Goal: Information Seeking & Learning: Learn about a topic

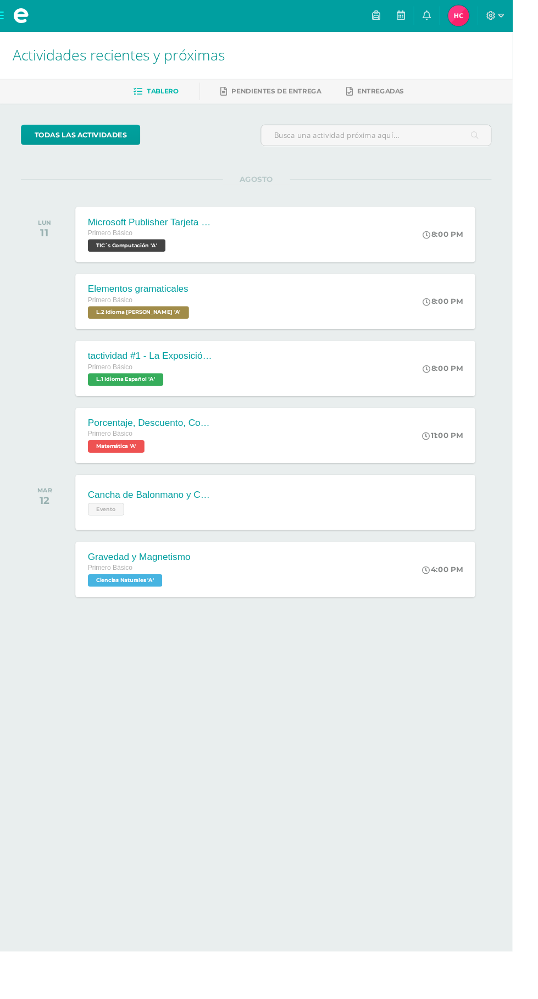
click at [360, 511] on div "Cancha de Balonmano y Contenido Evento Cancha de Balonmano y Contenido Evento C…" at bounding box center [289, 528] width 420 height 58
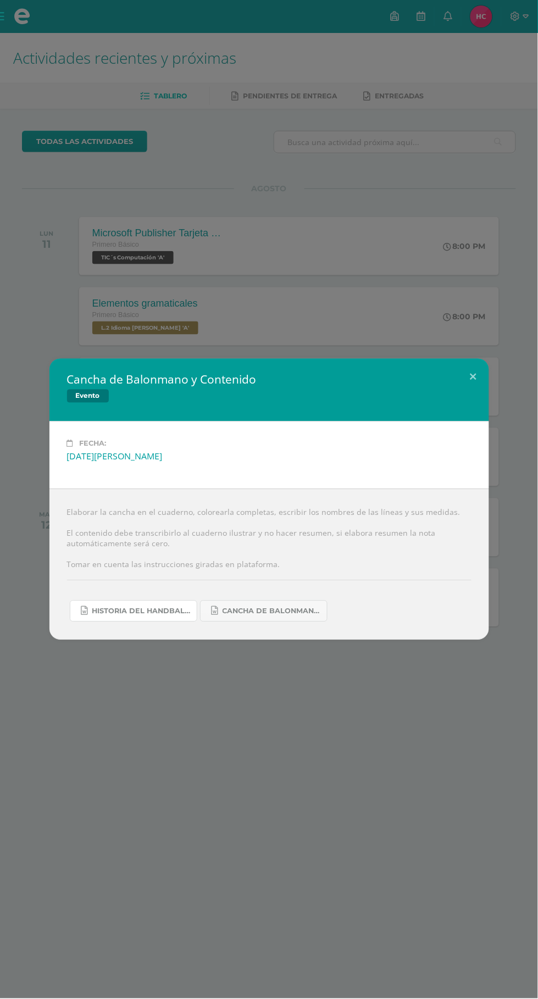
click at [169, 616] on span "Historia del handball.docx" at bounding box center [141, 611] width 99 height 9
click at [473, 379] on button at bounding box center [473, 377] width 31 height 37
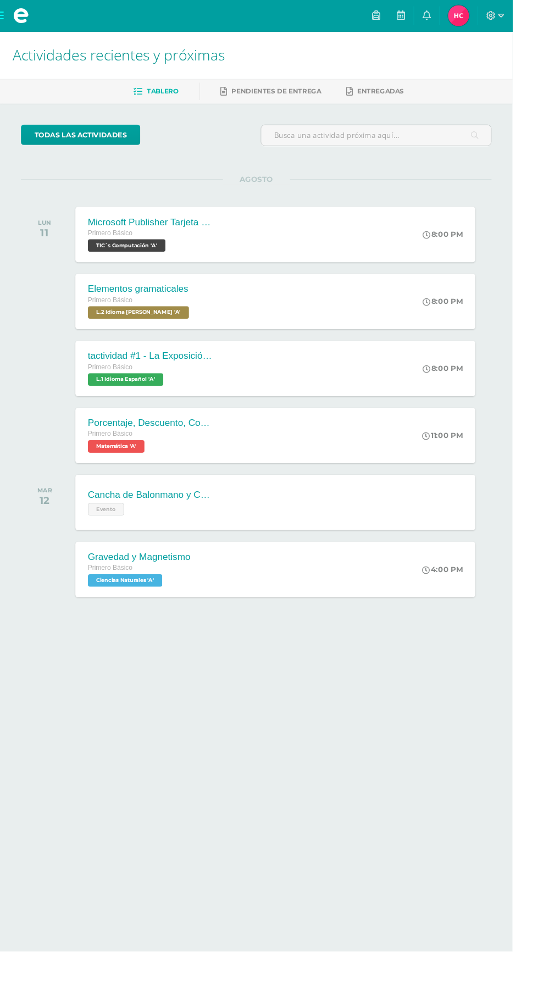
click at [521, 18] on icon at bounding box center [516, 17] width 10 height 10
click at [519, 79] on span "Cerrar sesión" at bounding box center [518, 75] width 49 height 10
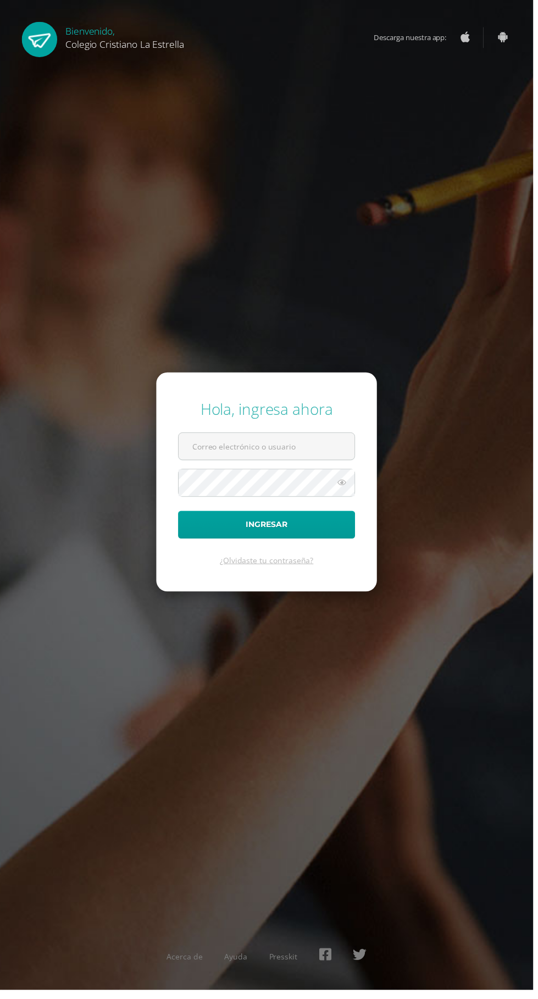
click at [310, 464] on input "text" at bounding box center [269, 450] width 178 height 27
type input "[EMAIL_ADDRESS][DOMAIN_NAME]"
click at [180, 516] on button "Ingresar" at bounding box center [269, 530] width 179 height 28
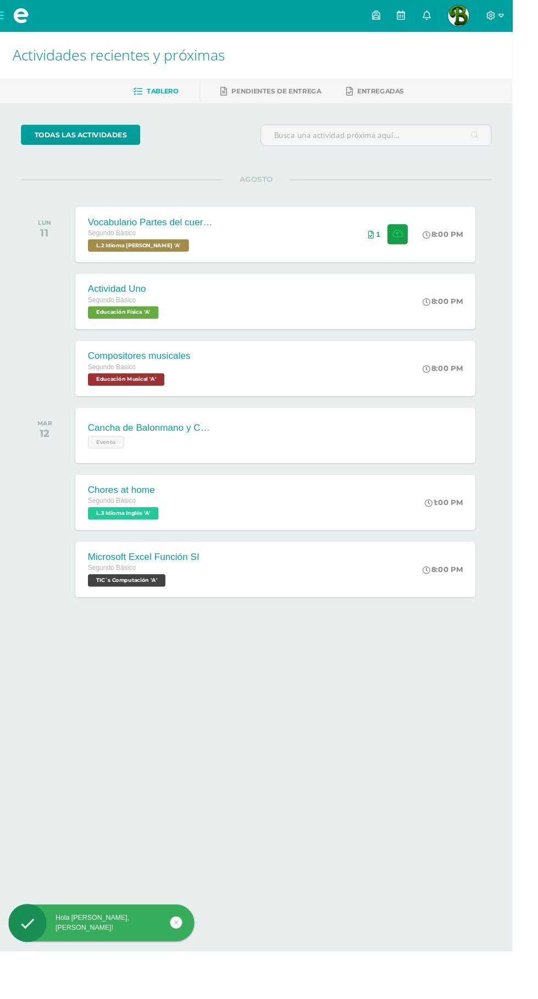
click at [375, 447] on div "Cancha de Balonmano y Contenido Evento Cancha de Balonmano y Contenido Evento C…" at bounding box center [289, 457] width 420 height 58
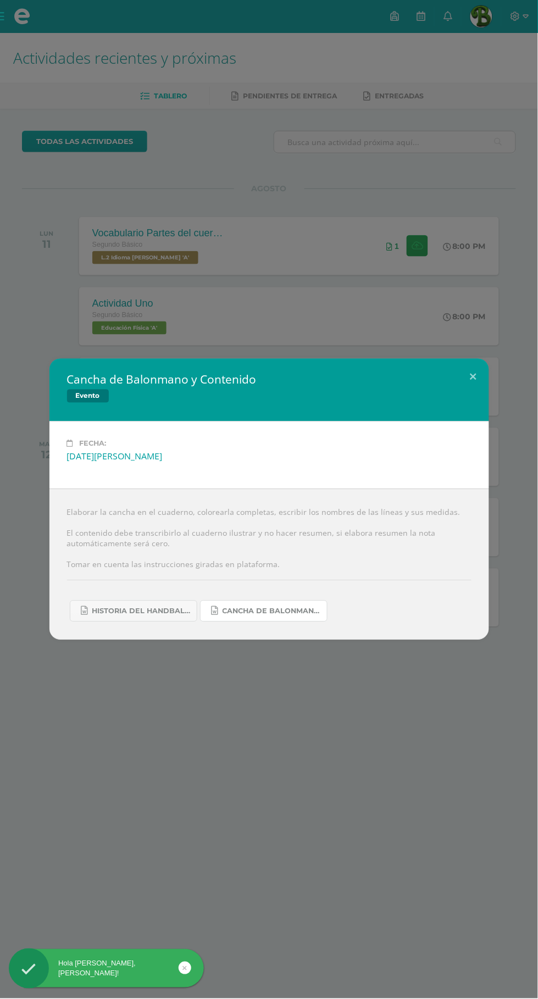
click at [275, 612] on span "Cancha de Balonmano.docx" at bounding box center [272, 611] width 99 height 9
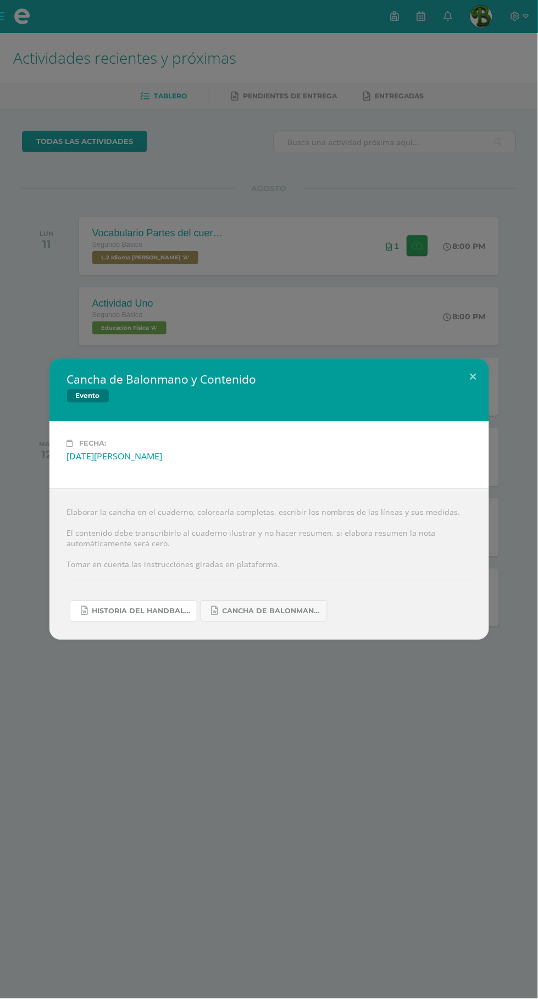
click at [159, 612] on span "Historia del handball.docx" at bounding box center [141, 611] width 99 height 9
click at [471, 380] on button at bounding box center [473, 377] width 31 height 37
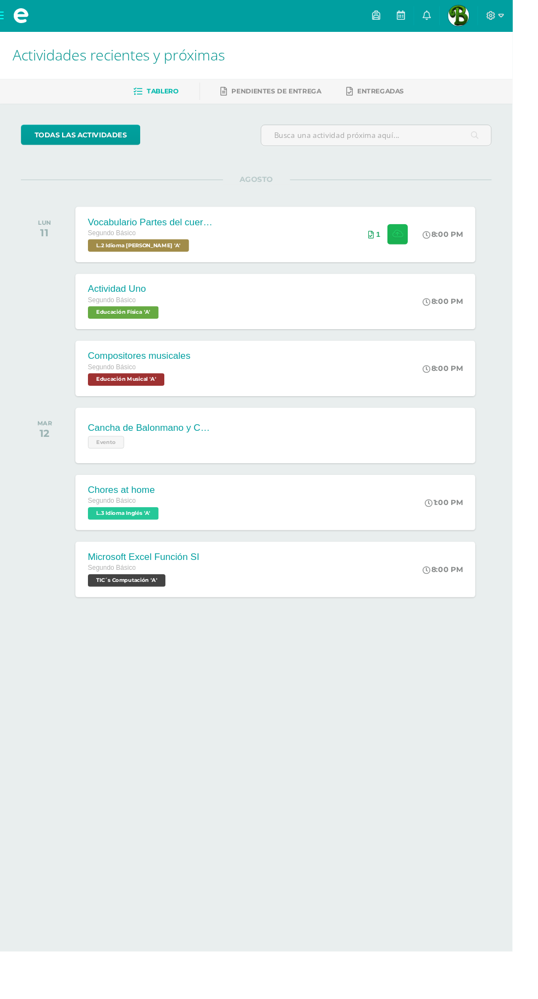
click at [410, 249] on button at bounding box center [417, 245] width 21 height 21
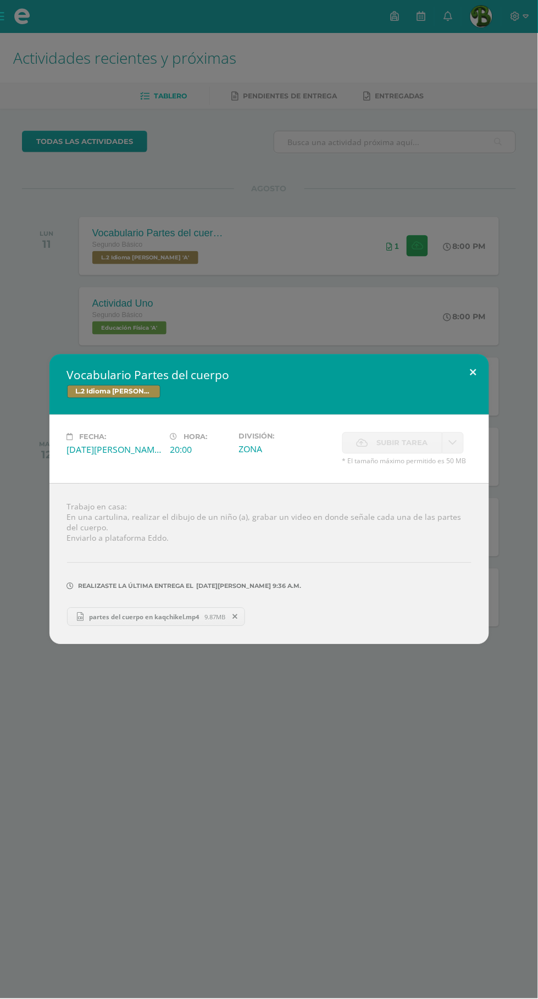
click at [473, 372] on button at bounding box center [473, 373] width 31 height 37
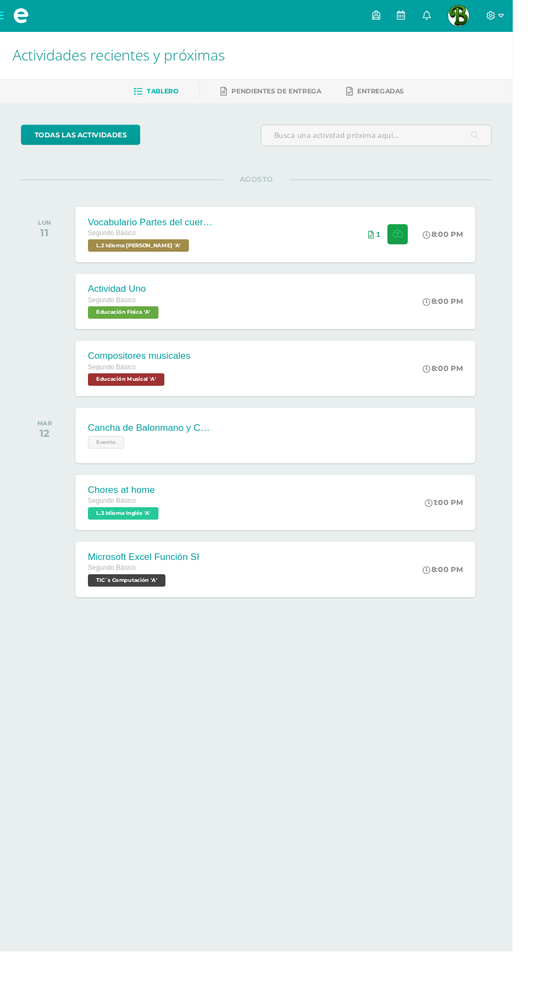
click at [382, 364] on div "Compositores musicales Segundo Básico Educación Musical 'A' 8:00 PM Compositore…" at bounding box center [289, 387] width 420 height 58
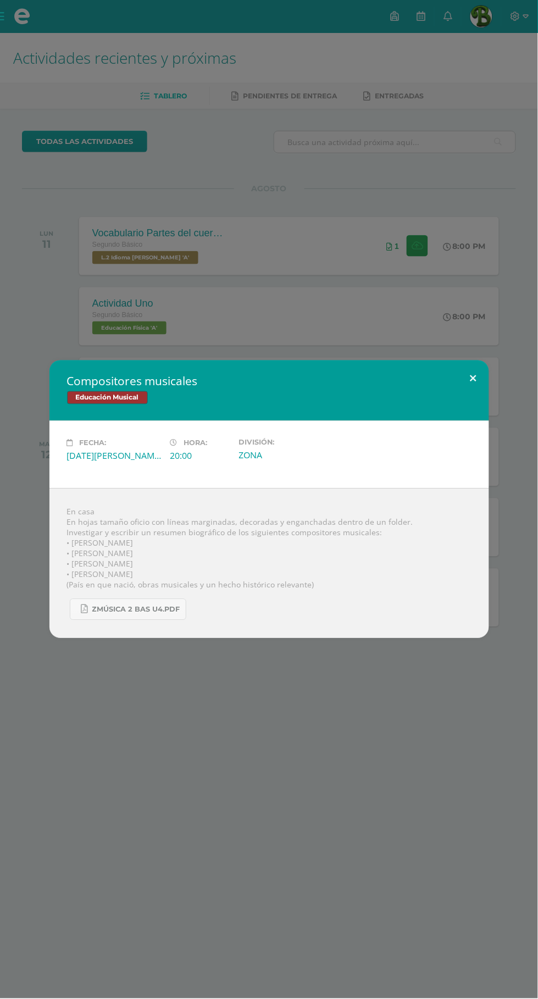
click at [476, 365] on button at bounding box center [473, 379] width 31 height 37
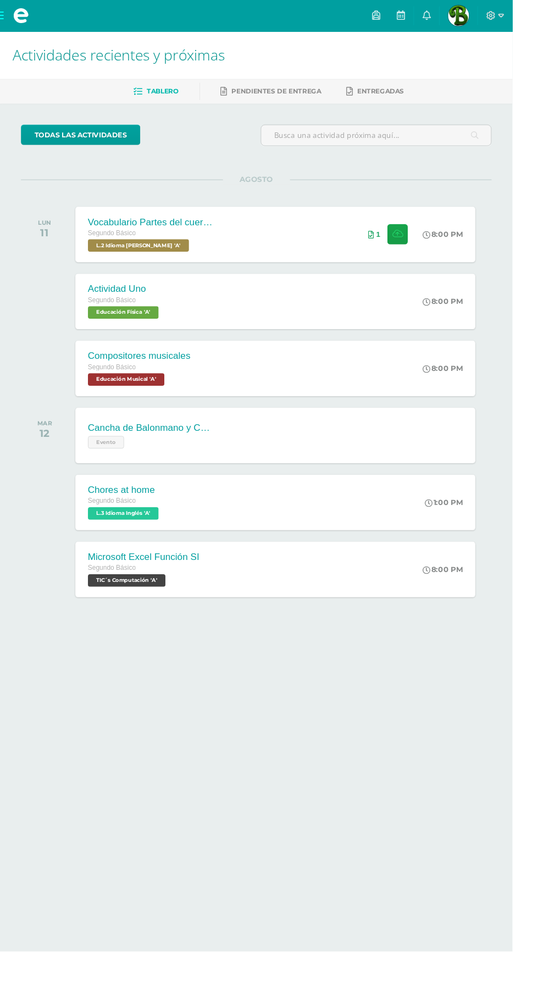
click at [24, 20] on span at bounding box center [22, 16] width 16 height 16
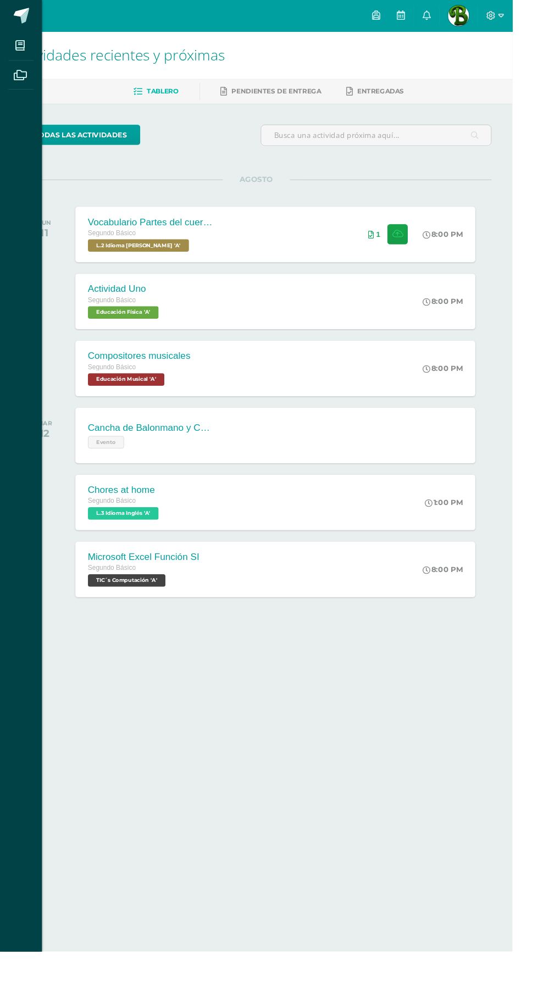
click at [22, 51] on icon at bounding box center [21, 48] width 10 height 11
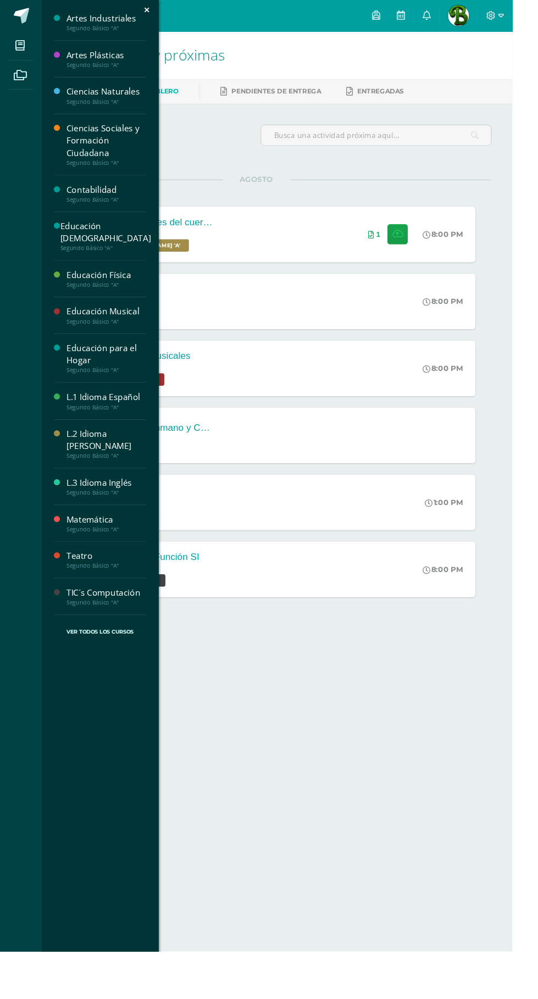
click at [134, 552] on div "Segundo Básico "A"" at bounding box center [112, 556] width 84 height 8
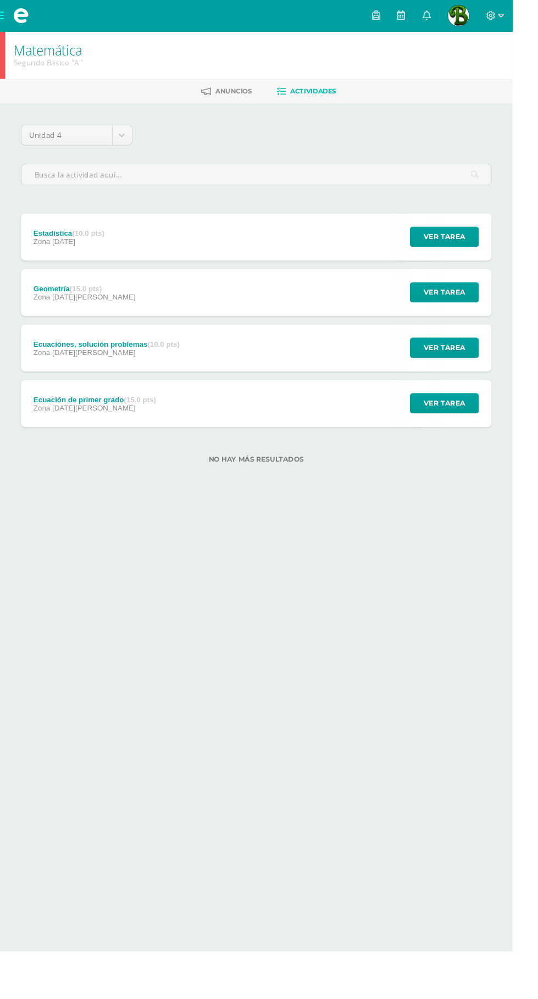
click at [303, 410] on div "Ecuación de primer grado (15.0 pts) Zona [DATE][PERSON_NAME] Ver tarea Ecuación…" at bounding box center [269, 423] width 494 height 49
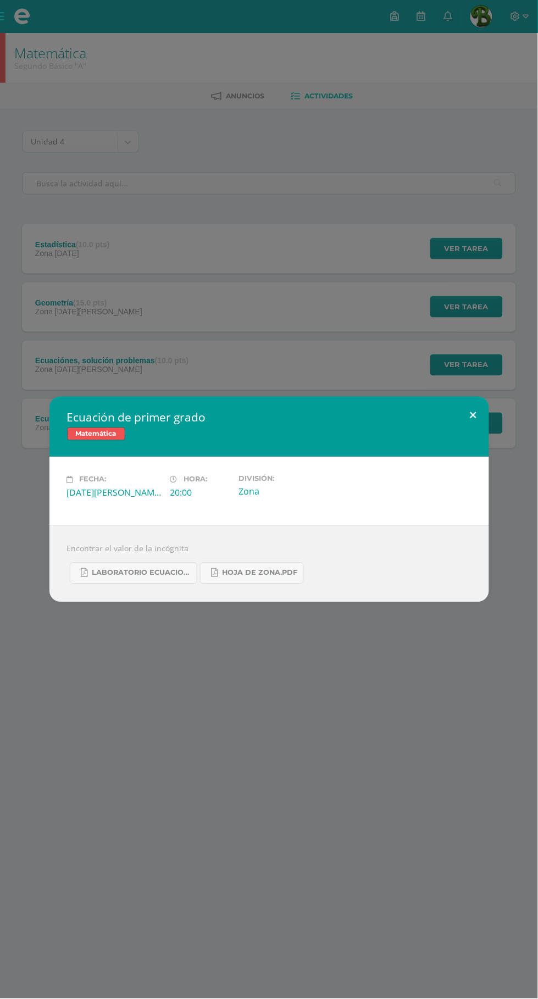
click at [472, 403] on button at bounding box center [473, 415] width 31 height 37
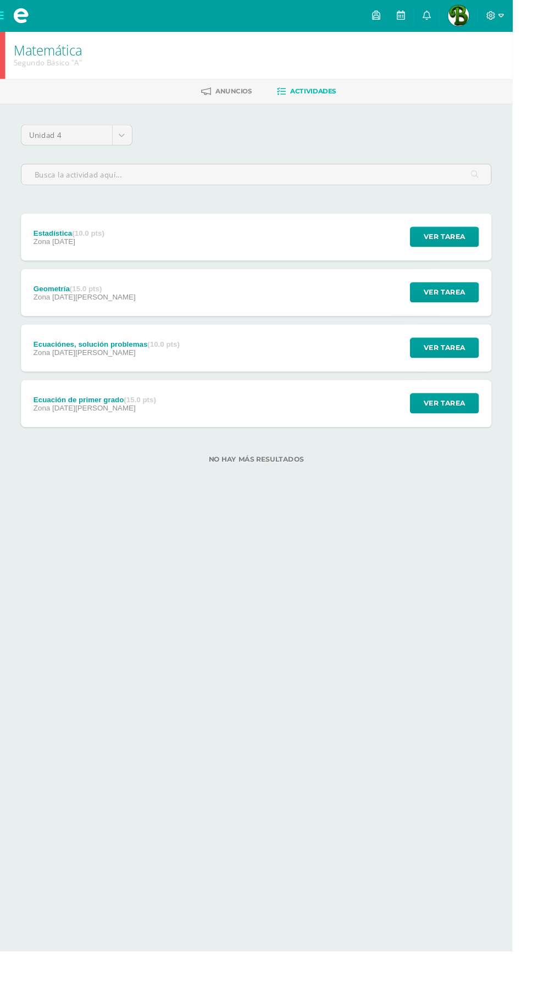
click at [367, 424] on div "Ecuación de primer grado (15.0 pts) Zona 12 de Agosto Ver tarea Ecuación de pri…" at bounding box center [269, 423] width 494 height 49
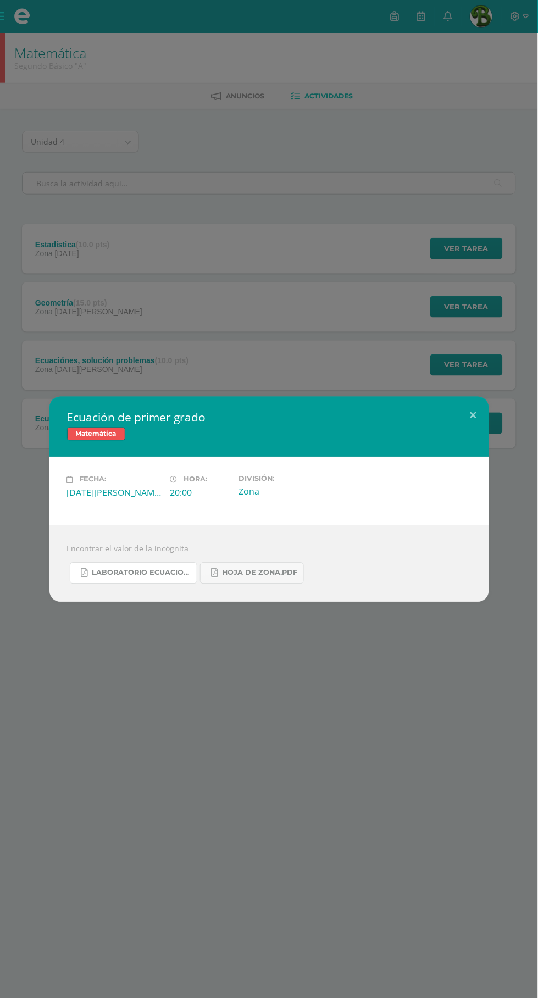
click at [135, 573] on span "Laboratorio ecuaciones.pdf" at bounding box center [141, 573] width 99 height 9
